Goal: Task Accomplishment & Management: Manage account settings

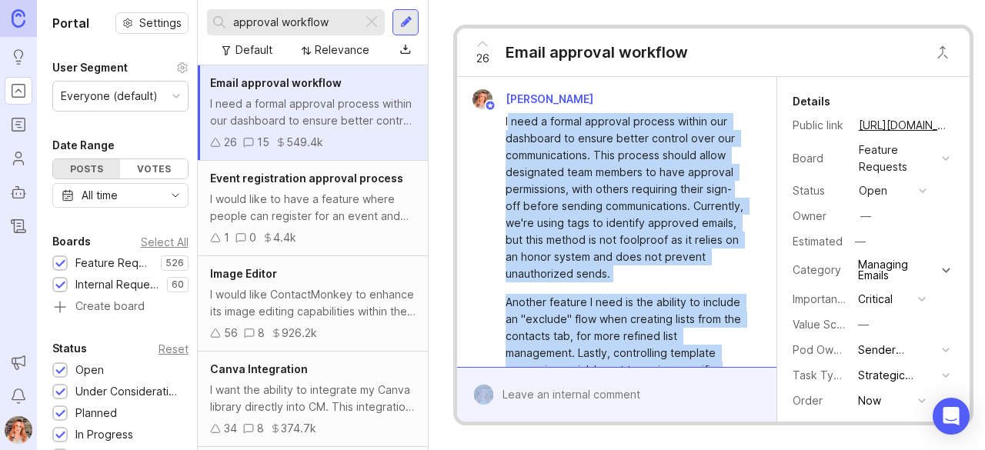
scroll to position [3839, 0]
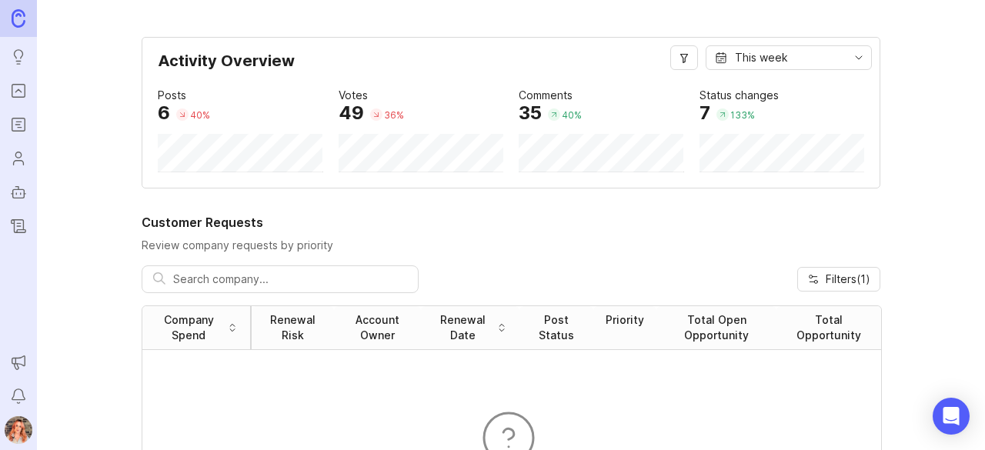
click at [14, 15] on img at bounding box center [19, 18] width 14 height 18
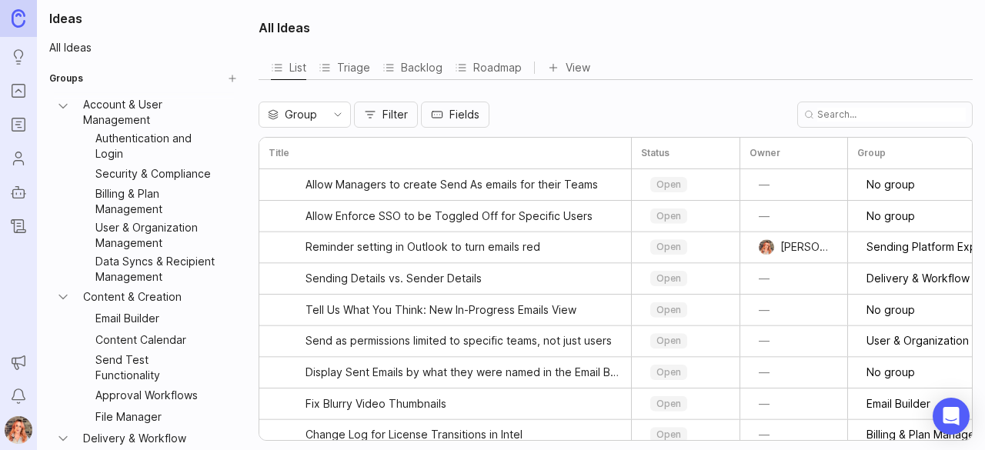
click at [17, 85] on icon "Portal" at bounding box center [18, 91] width 17 height 18
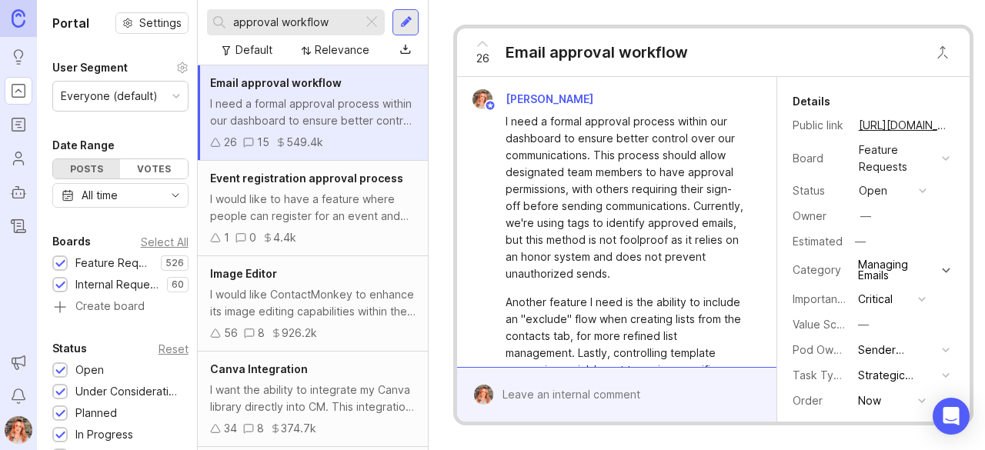
click at [323, 98] on div "I need a formal approval process within our dashboard to ensure better control …" at bounding box center [313, 112] width 206 height 34
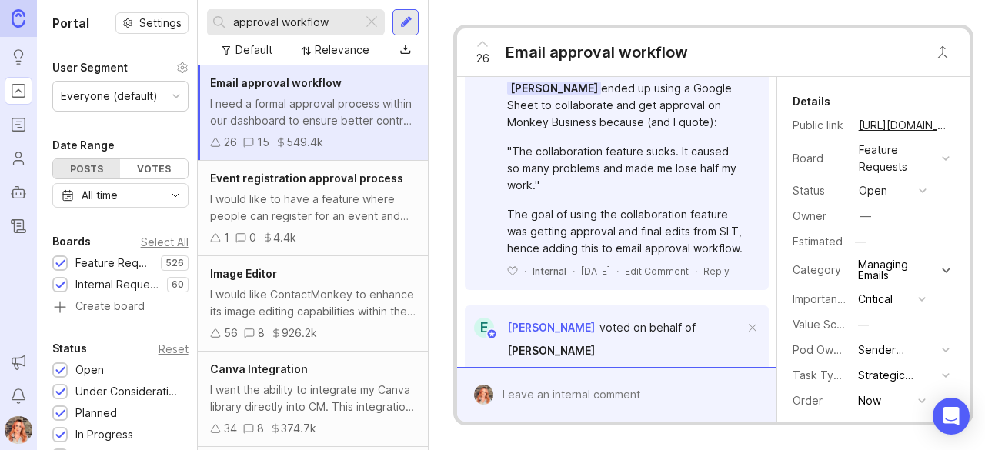
scroll to position [868, 0]
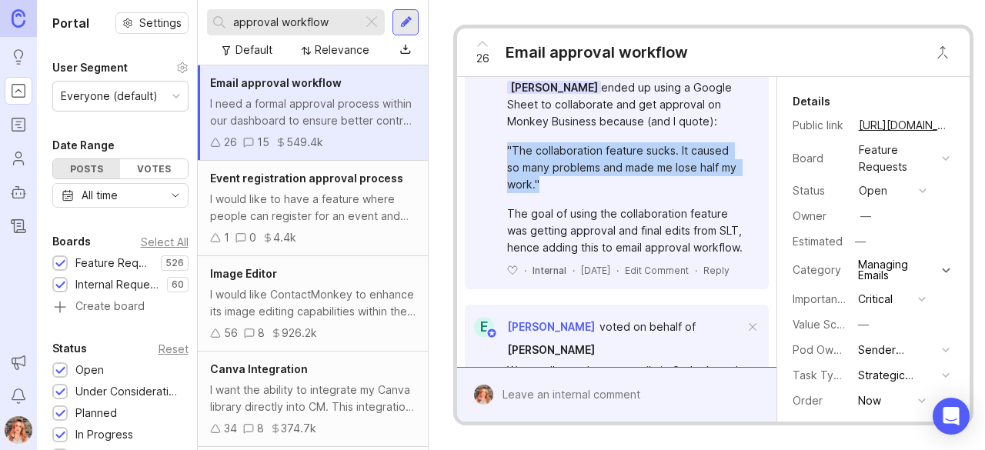
drag, startPoint x: 557, startPoint y: 210, endPoint x: 502, endPoint y: 178, distance: 64.2
click at [502, 178] on div "[PERSON_NAME] ended up using a Google Sheet to collaborate and get approval on …" at bounding box center [616, 176] width 303 height 202
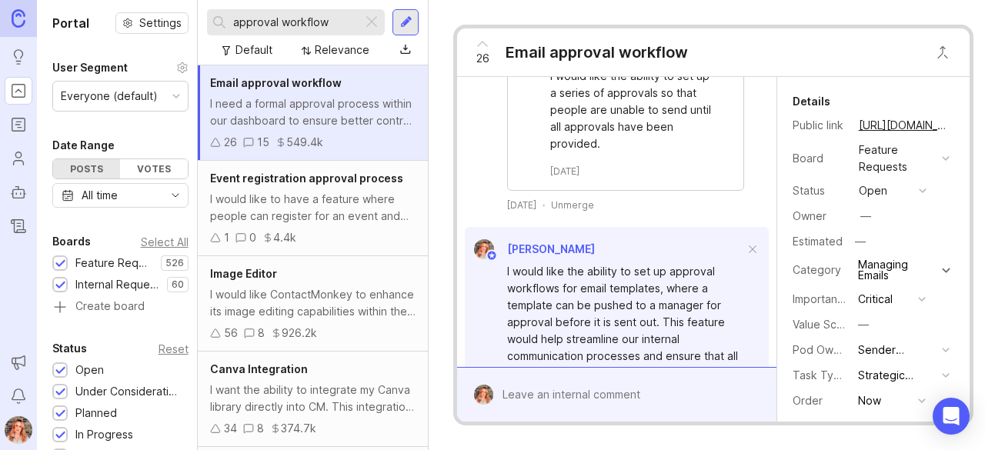
scroll to position [2390, 0]
click at [881, 192] on div "open" at bounding box center [873, 190] width 28 height 17
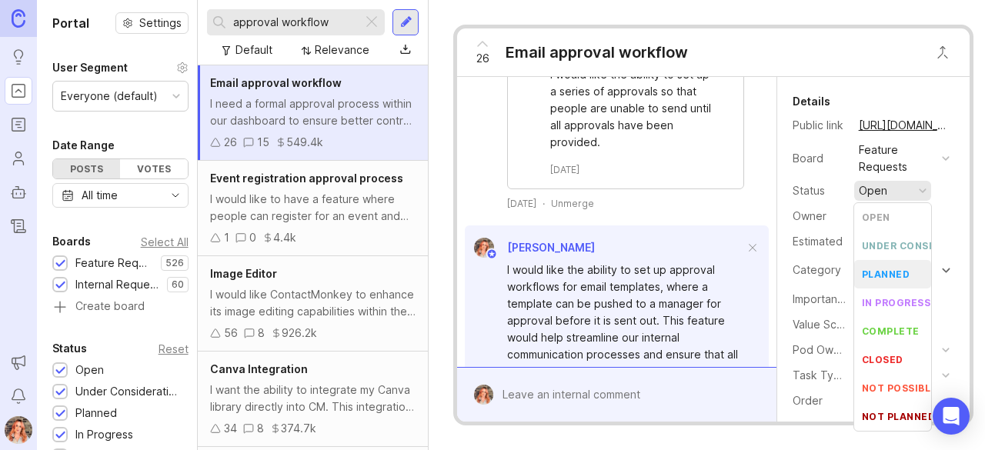
click at [885, 270] on div "planned" at bounding box center [886, 274] width 49 height 13
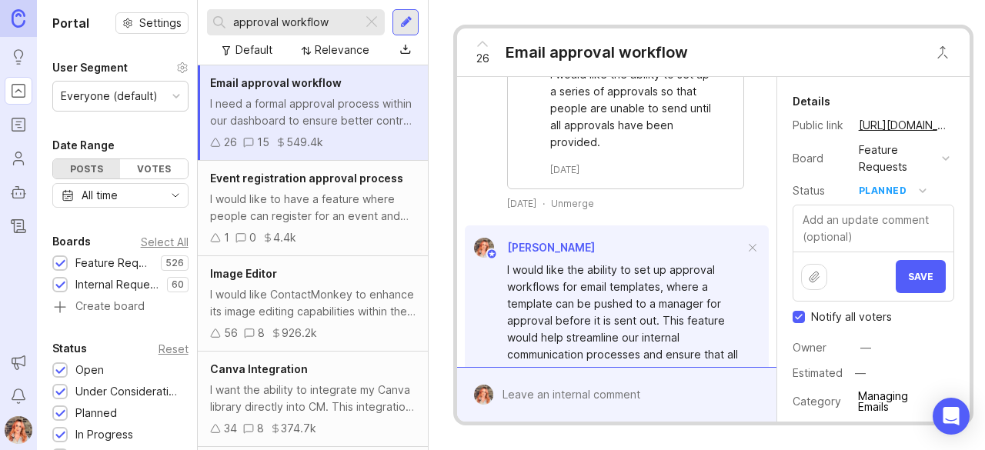
click at [801, 312] on input "Notify all voters" at bounding box center [799, 317] width 12 height 12
checkbox input "false"
click at [929, 265] on button "Save" at bounding box center [921, 276] width 50 height 33
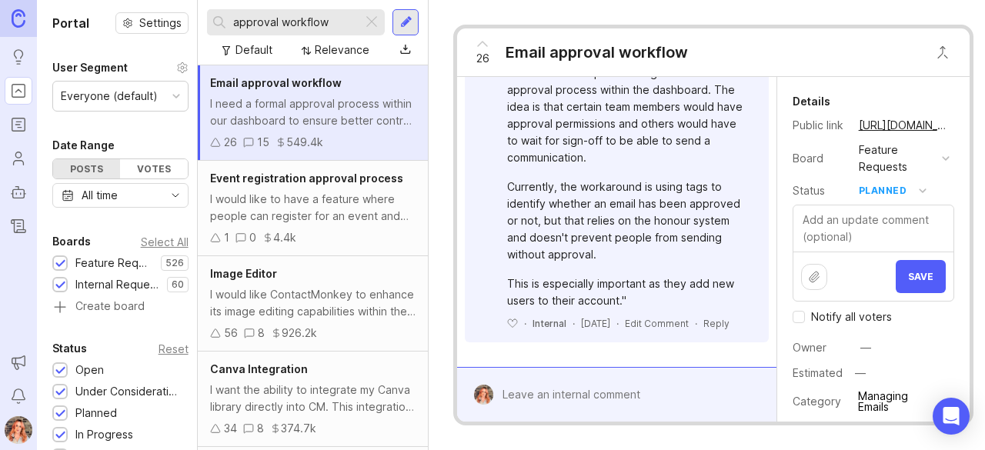
scroll to position [3912, 0]
drag, startPoint x: 339, startPoint y: 18, endPoint x: 42, endPoint y: -22, distance: 299.1
click at [42, 0] on html "Ideas Portal Roadmaps Users Autopilot Changelog Announcements Notifications Por…" at bounding box center [492, 225] width 985 height 450
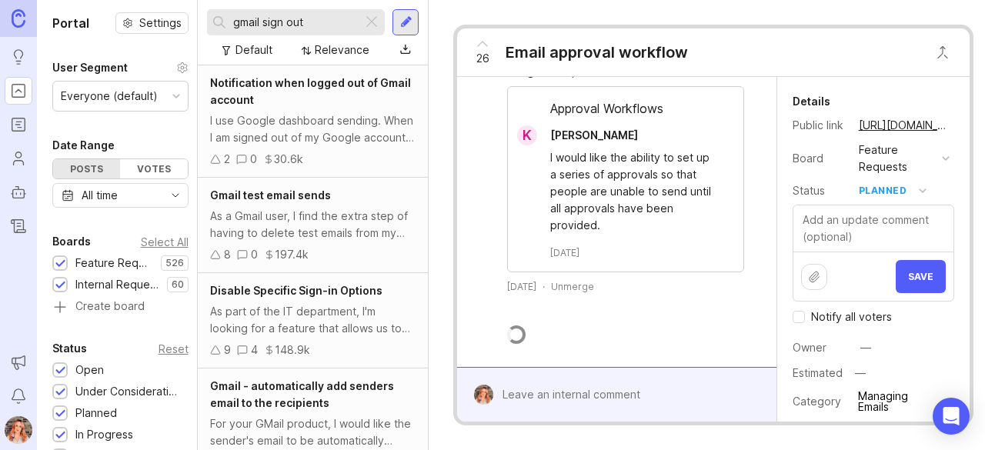
scroll to position [3912, 0]
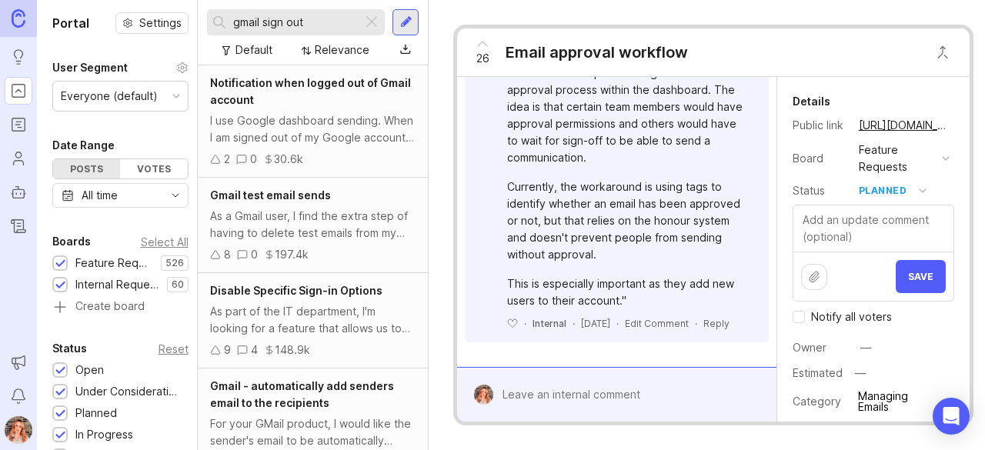
type input "gmail sign out"
click at [309, 75] on div "Notification when logged out of Gmail account" at bounding box center [313, 92] width 206 height 34
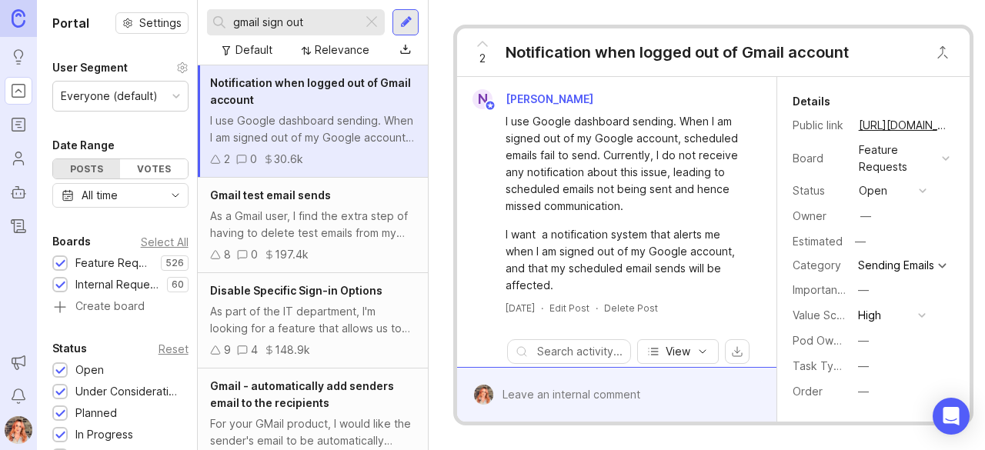
click at [955, 129] on button "copy icon" at bounding box center [966, 126] width 22 height 22
